Goal: Find specific page/section: Find specific page/section

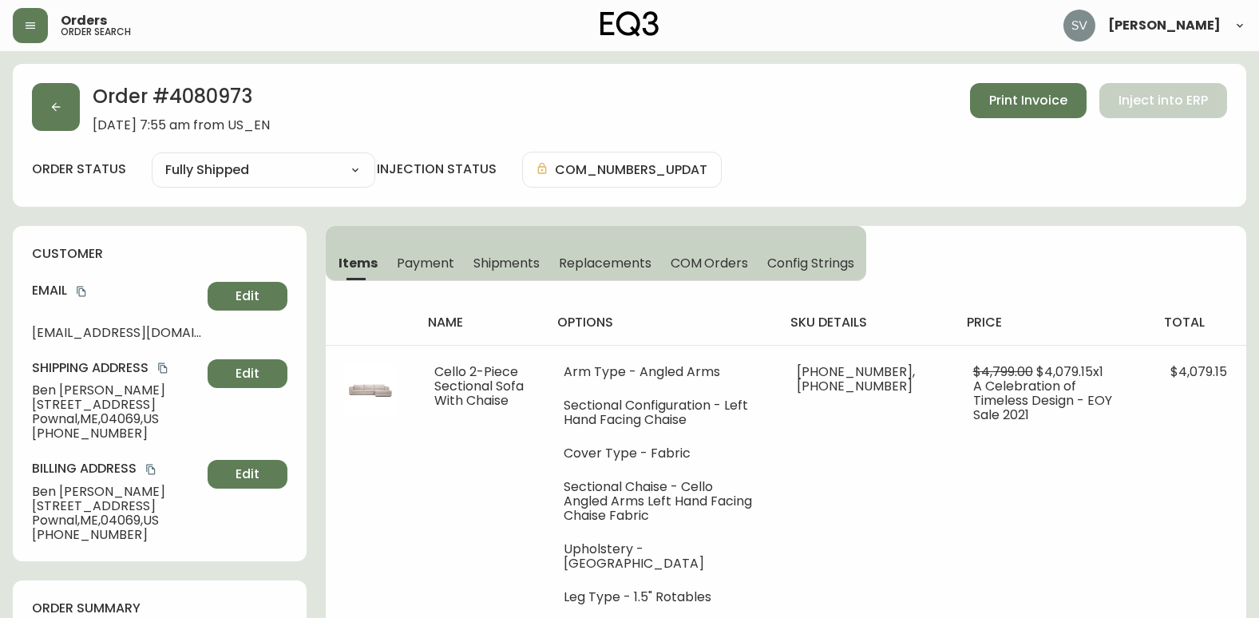
select select "FULLY_SHIPPED"
click at [17, 36] on button "button" at bounding box center [30, 25] width 35 height 35
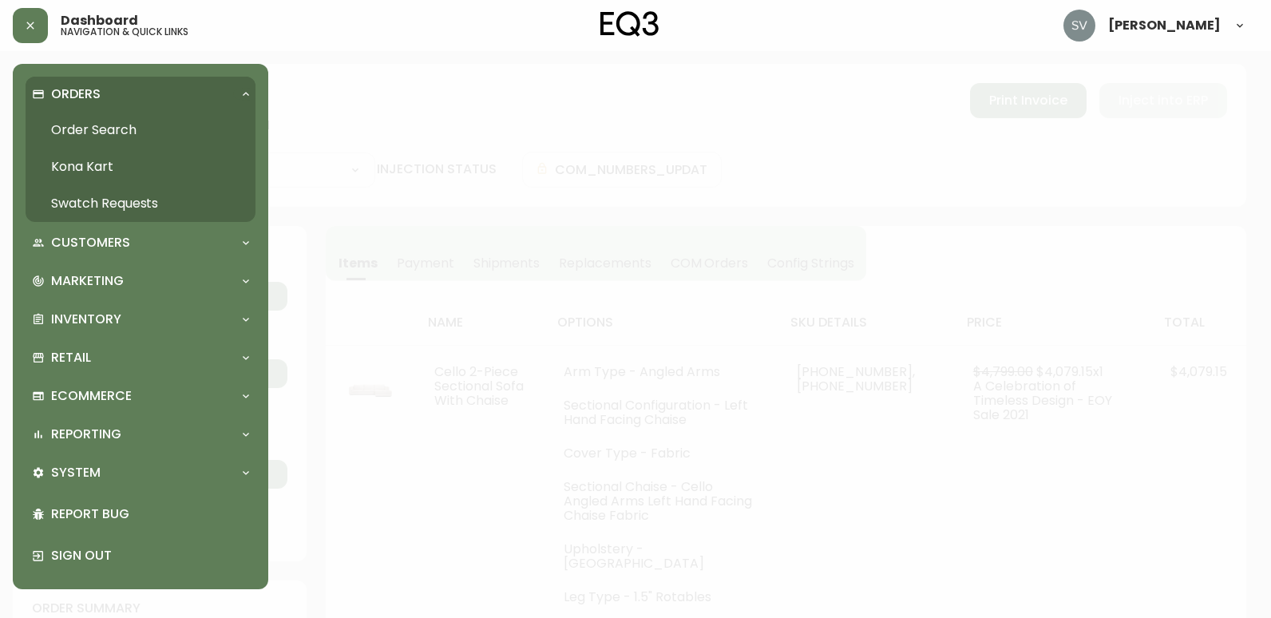
click at [136, 127] on link "Order Search" at bounding box center [141, 130] width 230 height 37
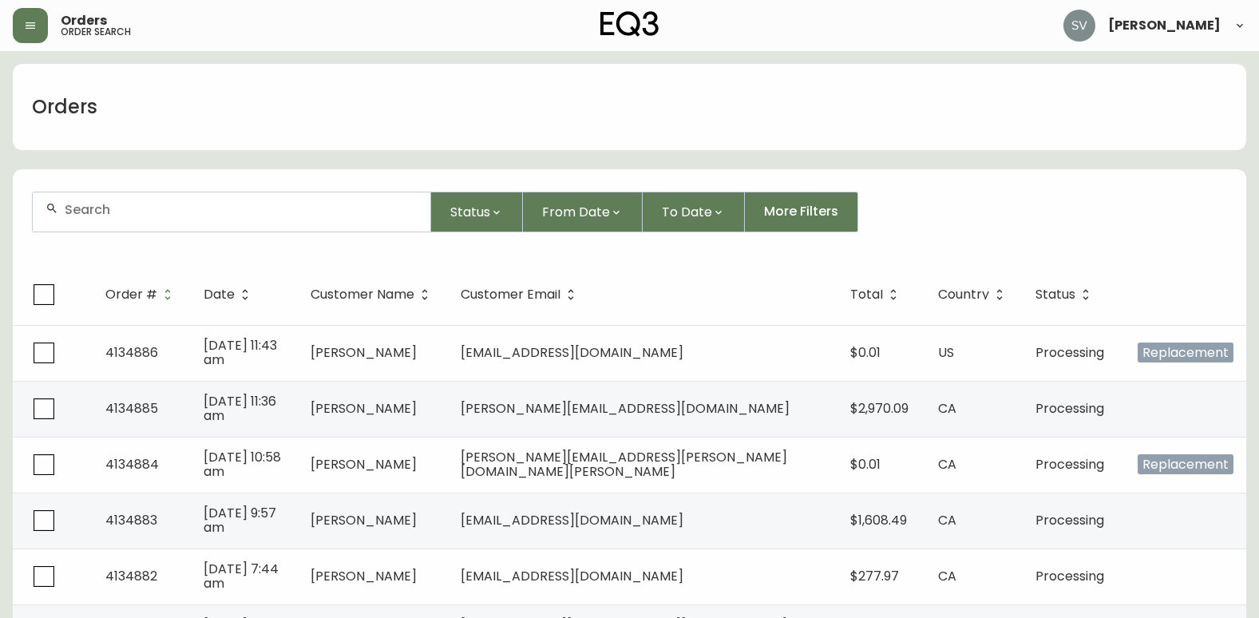
click at [287, 207] on input "text" at bounding box center [241, 209] width 353 height 15
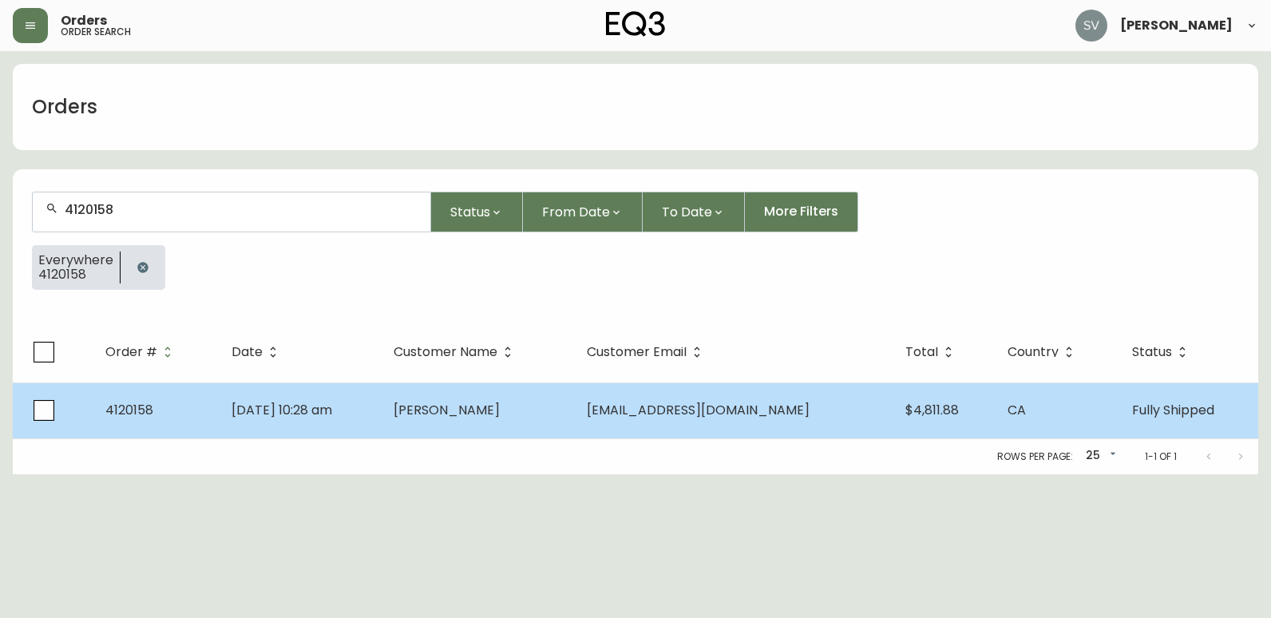
type input "4120158"
click at [440, 407] on span "[PERSON_NAME]" at bounding box center [446, 410] width 106 height 18
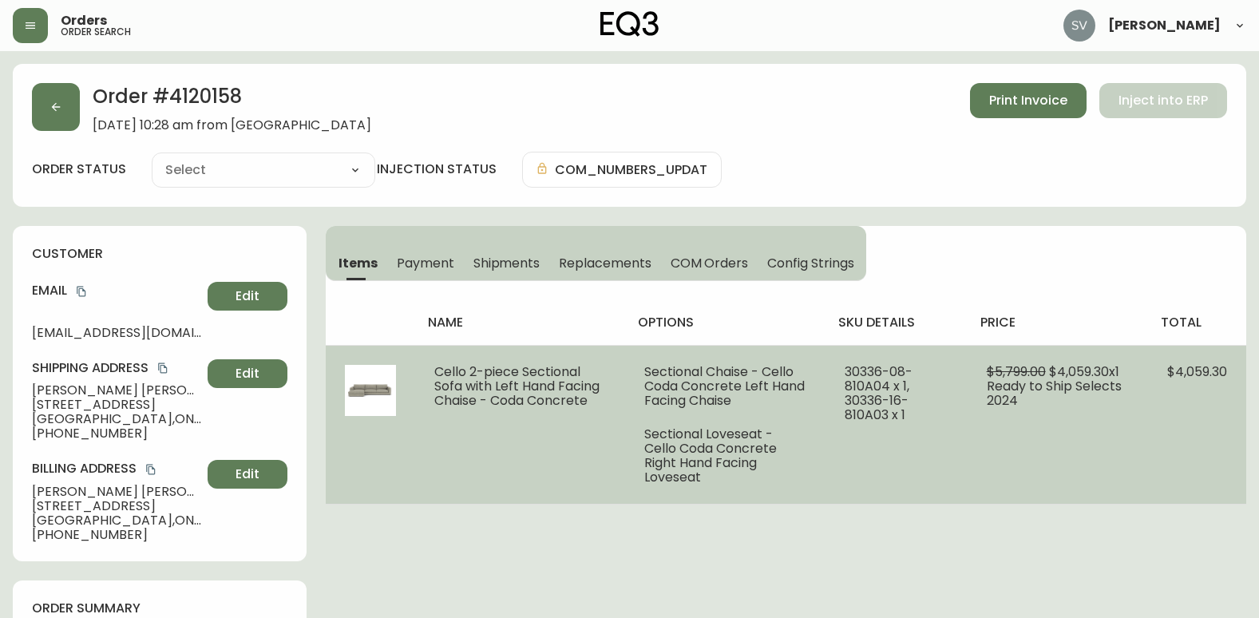
type input "Fully Shipped"
select select "FULLY_SHIPPED"
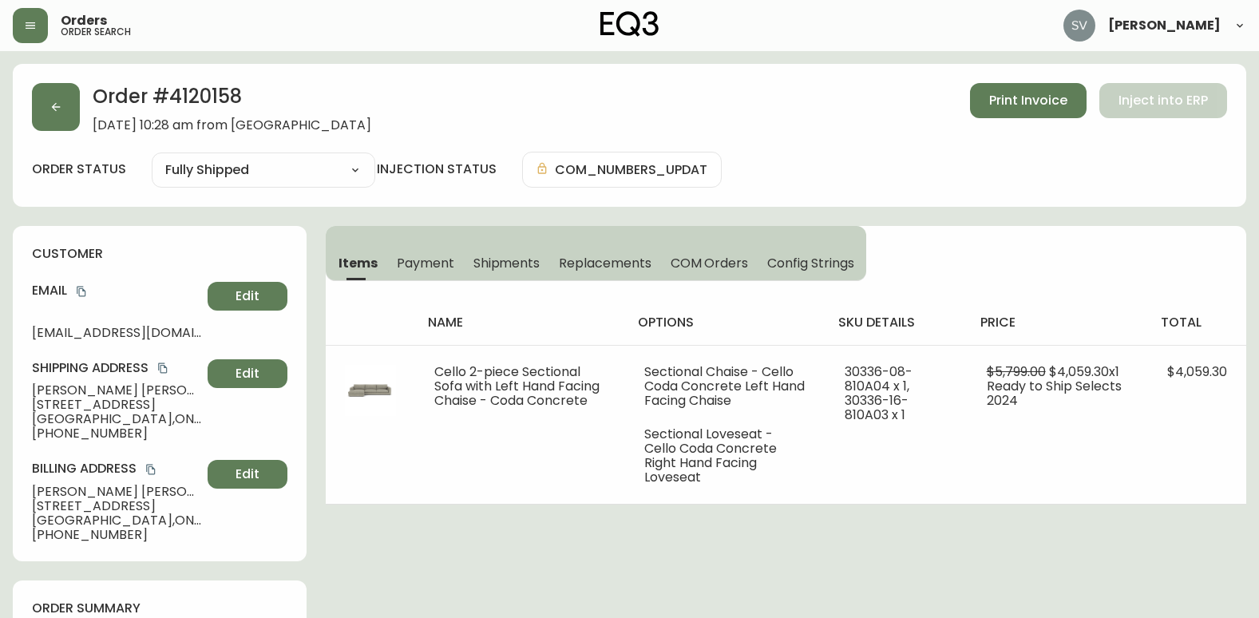
drag, startPoint x: 725, startPoint y: 544, endPoint x: 687, endPoint y: 576, distance: 49.3
click at [58, 93] on button "button" at bounding box center [56, 107] width 48 height 48
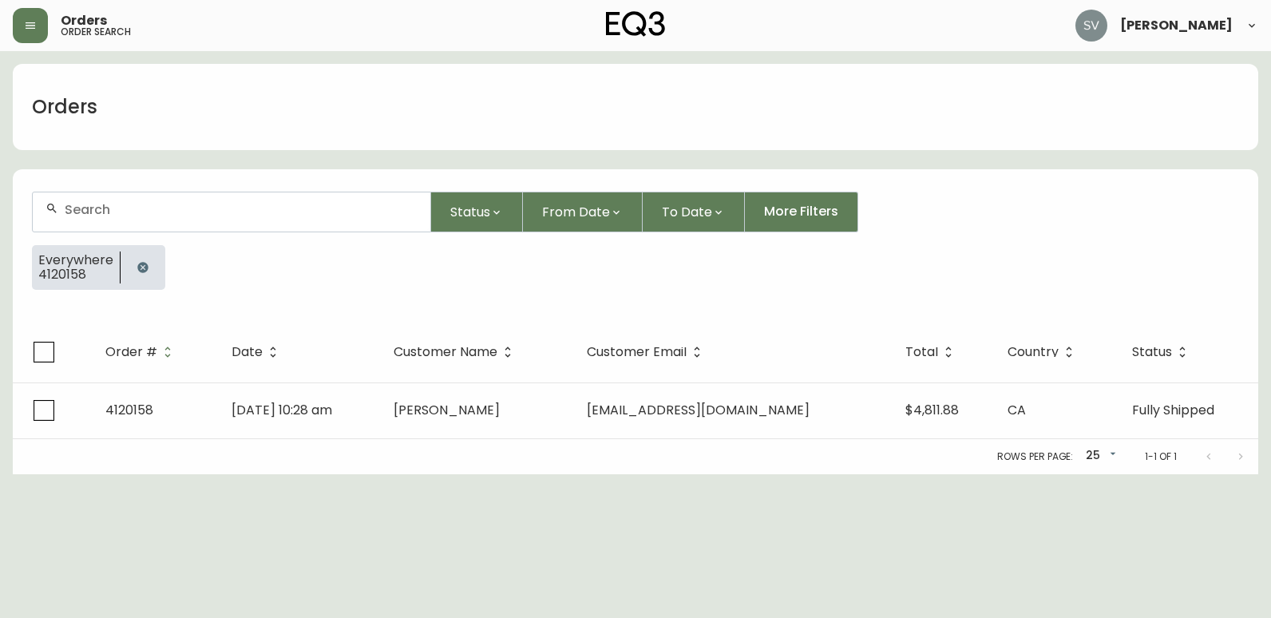
click at [140, 270] on icon "button" at bounding box center [142, 267] width 10 height 10
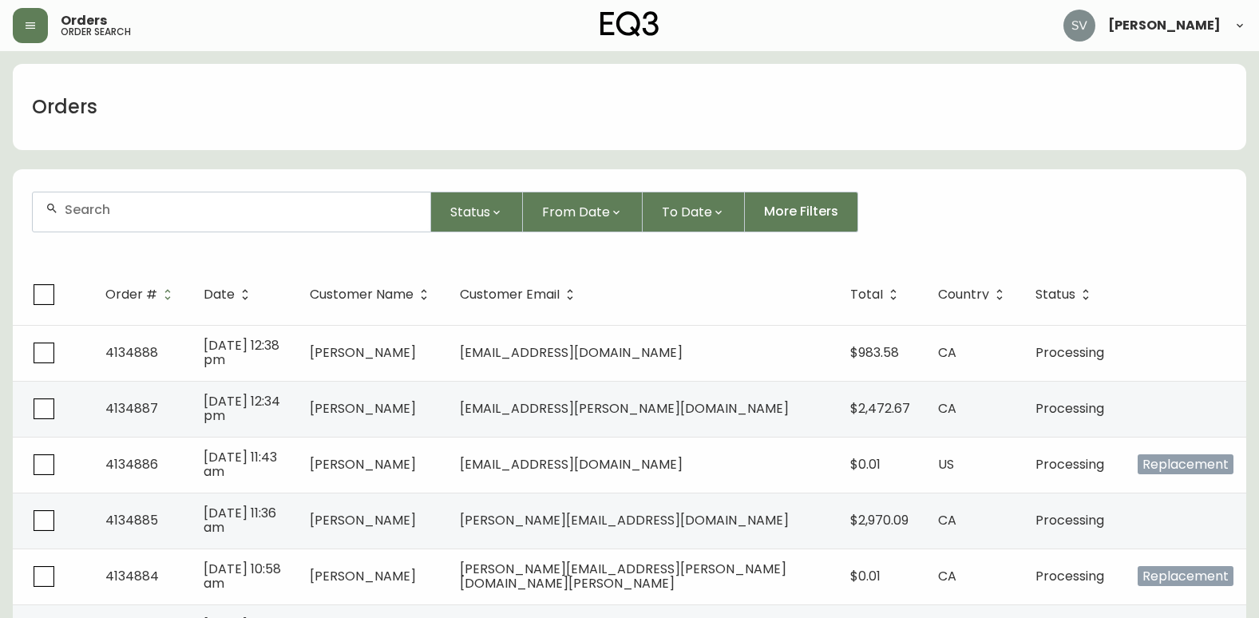
click at [192, 217] on div at bounding box center [231, 211] width 397 height 39
type input "davidson"
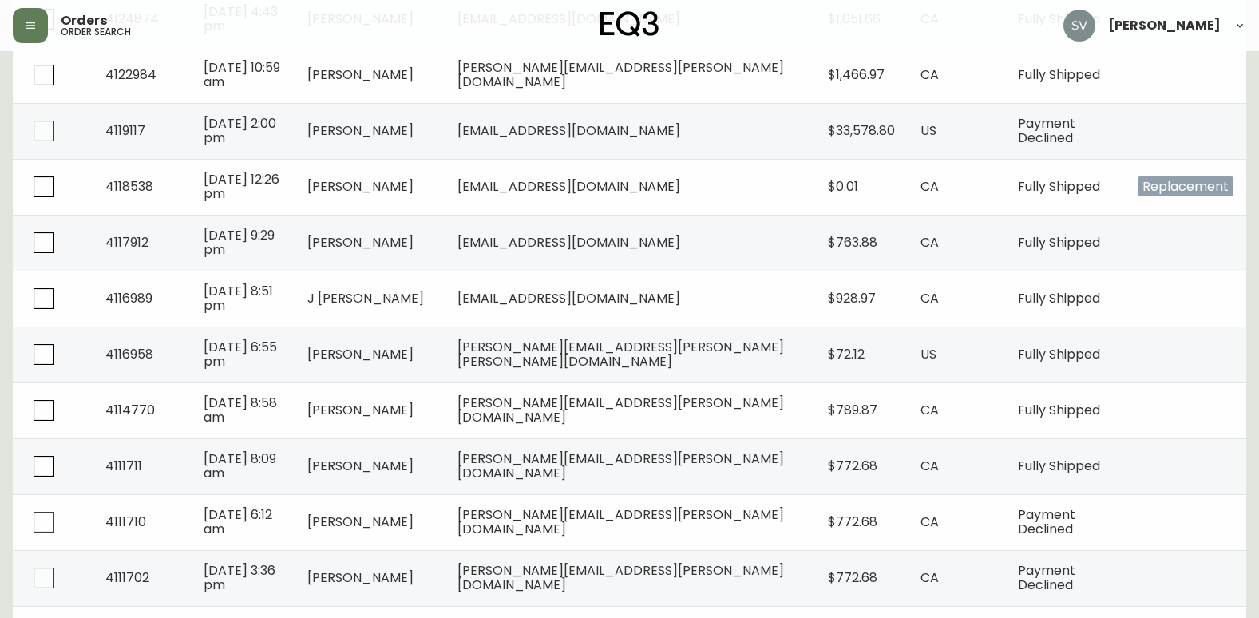
scroll to position [1197, 0]
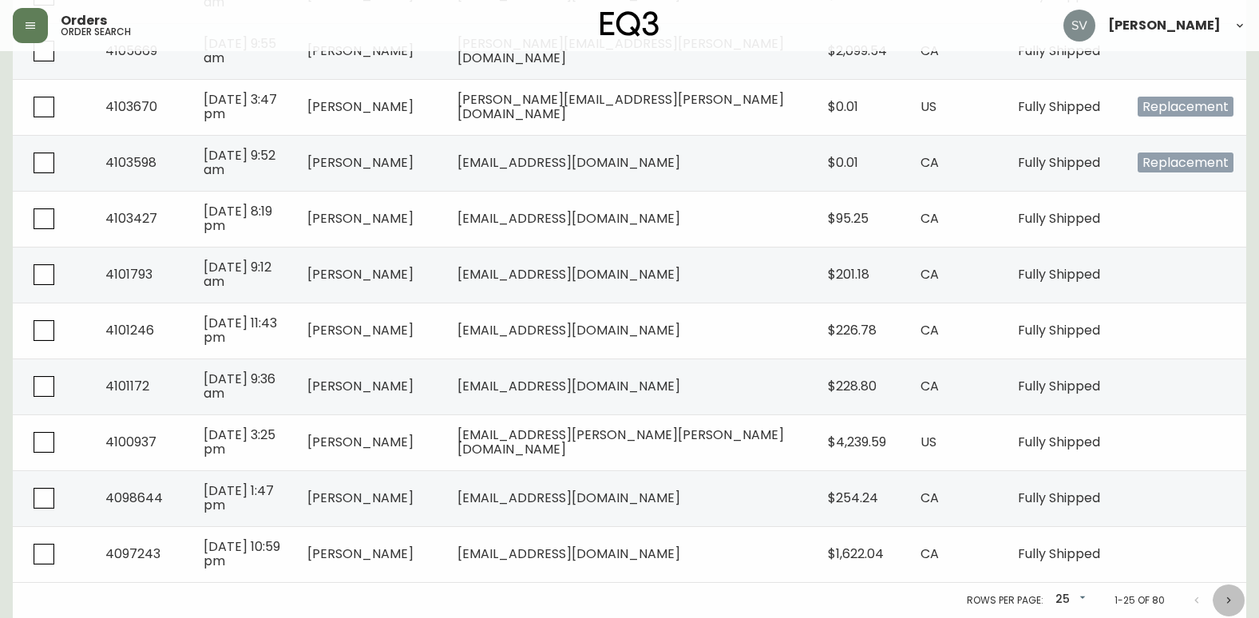
click at [1232, 603] on icon "Next page" at bounding box center [1228, 600] width 13 height 13
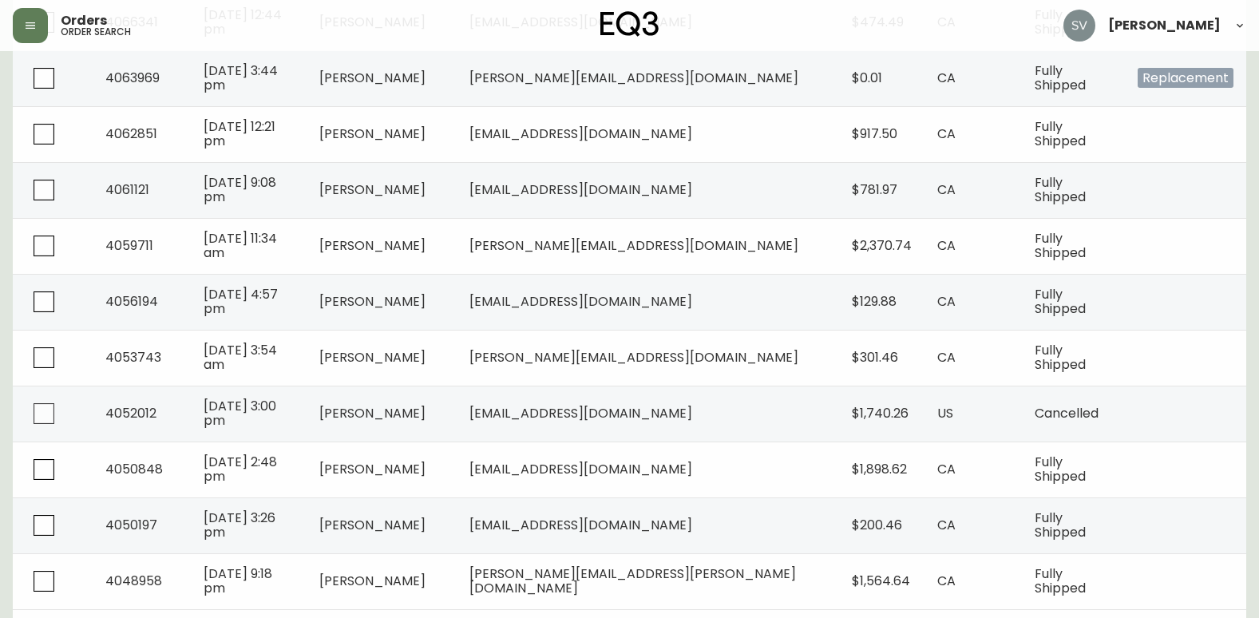
scroll to position [1197, 0]
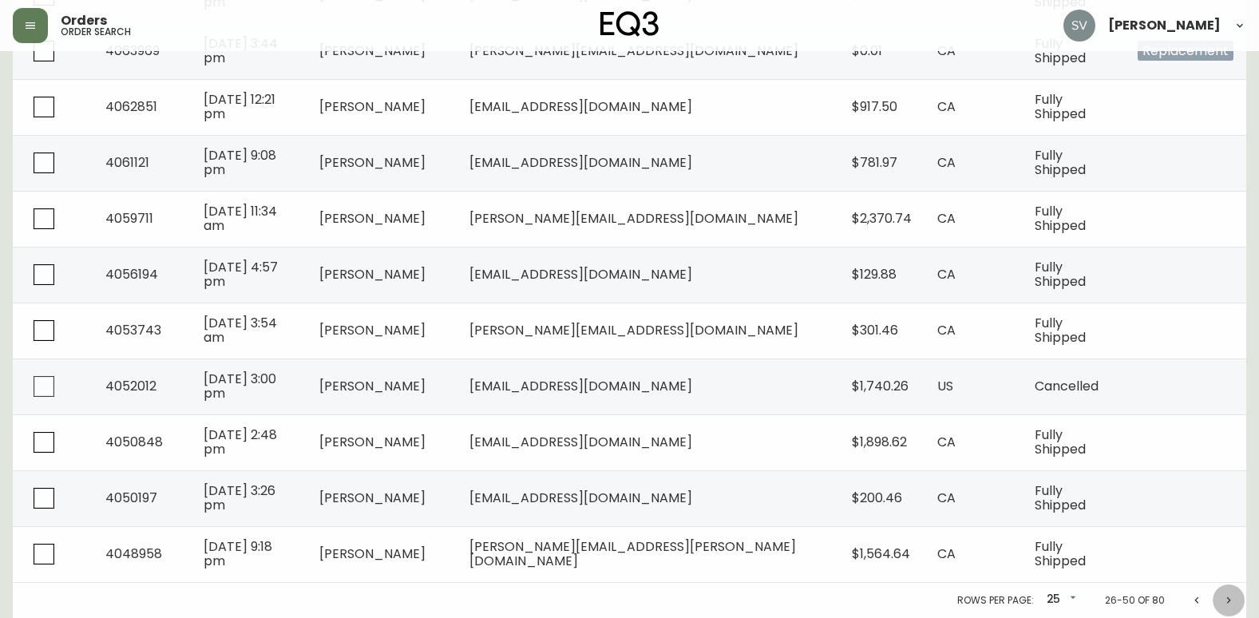
click at [1231, 596] on icon "Next page" at bounding box center [1228, 600] width 13 height 13
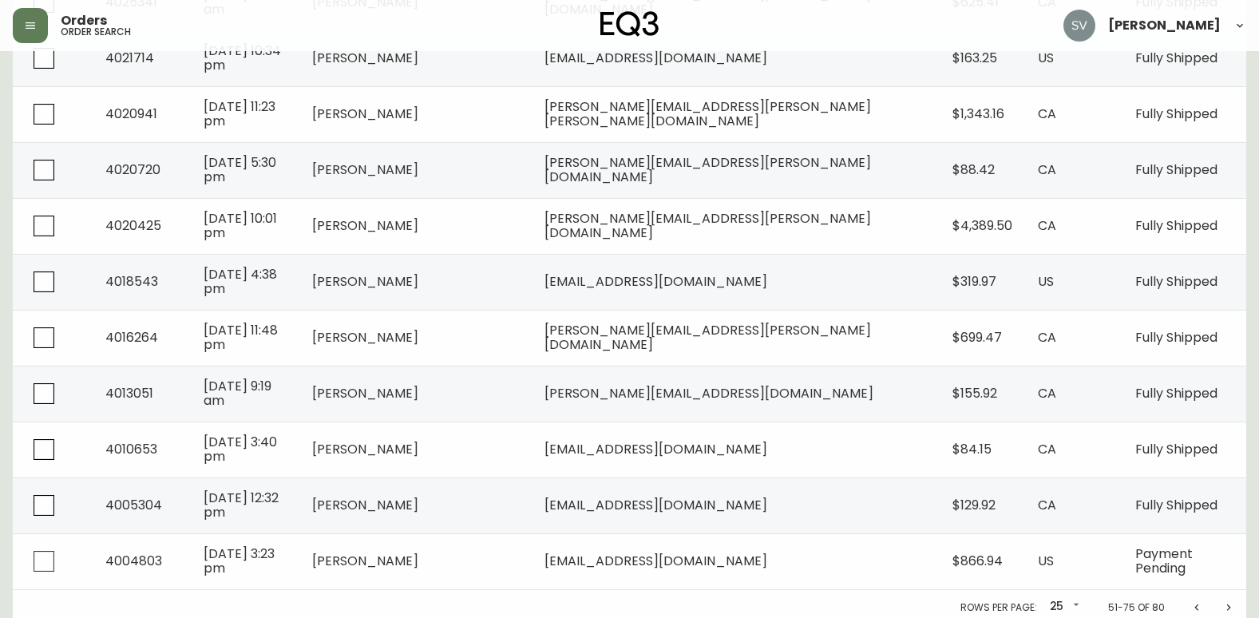
scroll to position [1197, 0]
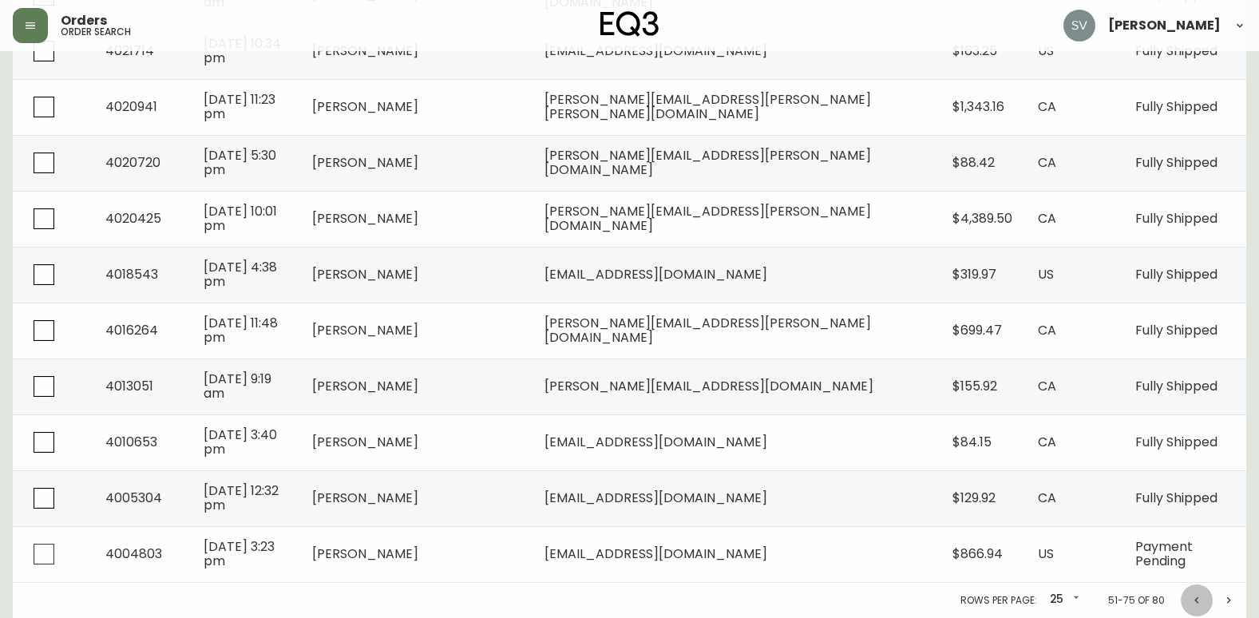
click at [1197, 600] on icon "Previous page" at bounding box center [1196, 600] width 13 height 13
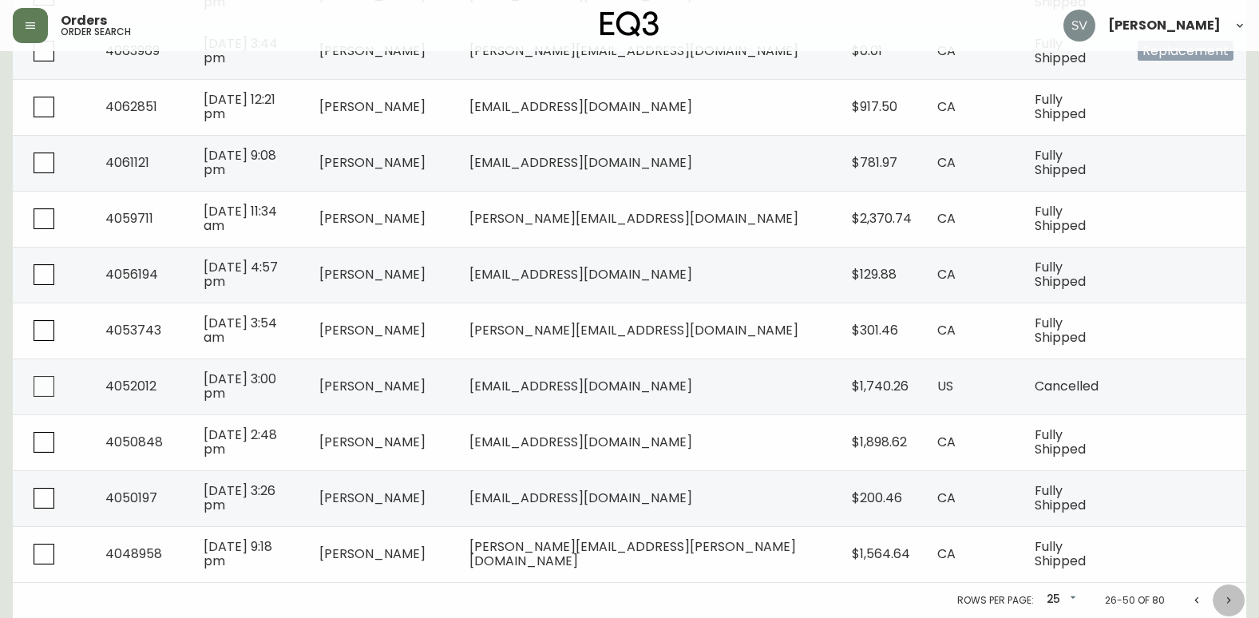
click at [1225, 597] on icon "Next page" at bounding box center [1228, 600] width 13 height 13
